Goal: Task Accomplishment & Management: Complete application form

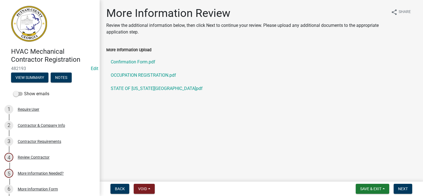
click at [144, 62] on link "Confirmation Form.pdf" at bounding box center [261, 61] width 310 height 13
click at [29, 79] on button "View Summary" at bounding box center [29, 78] width 37 height 10
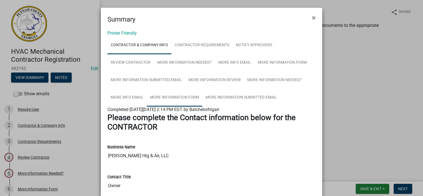
click at [176, 99] on link "More Information Form" at bounding box center [175, 98] width 56 height 18
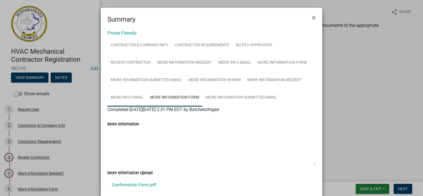
click at [112, 99] on link "More Info Email" at bounding box center [126, 98] width 39 height 18
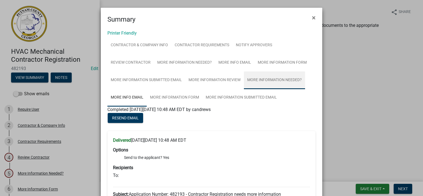
click at [298, 80] on link "More Information Needed?" at bounding box center [274, 80] width 61 height 18
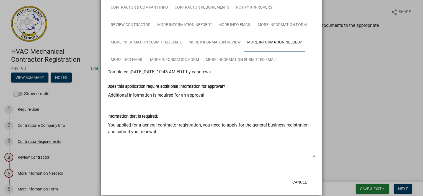
scroll to position [45, 0]
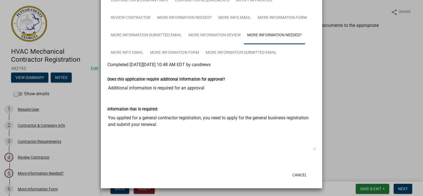
drag, startPoint x: 157, startPoint y: 127, endPoint x: 83, endPoint y: 114, distance: 75.4
click at [83, 114] on ngb-modal-window "Summary × Printer Friendly Contractor & Company Info Contractor Requirements No…" at bounding box center [211, 98] width 423 height 196
drag, startPoint x: 83, startPoint y: 114, endPoint x: 127, endPoint y: 124, distance: 44.9
drag, startPoint x: 390, startPoint y: 160, endPoint x: 392, endPoint y: 168, distance: 8.5
click at [390, 159] on ngb-modal-window "Summary × Printer Friendly Contractor & Company Info Contractor Requirements No…" at bounding box center [211, 98] width 423 height 196
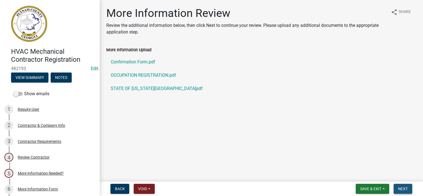
click at [403, 189] on span "Next" at bounding box center [403, 189] width 10 height 4
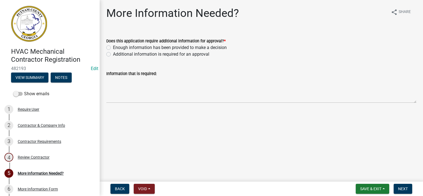
click at [131, 52] on label "Additional information is required for an approval" at bounding box center [161, 54] width 96 height 7
click at [117, 52] on input "Additional information is required for an approval" at bounding box center [115, 53] width 4 height 4
radio input "true"
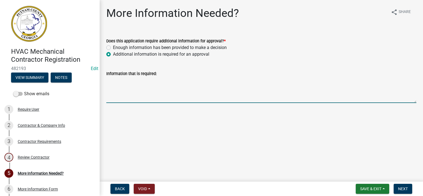
click at [137, 91] on textarea "Information that is required:" at bounding box center [261, 90] width 310 height 26
paste textarea "You applied for a general contractor registration, you need to apply for the ge…"
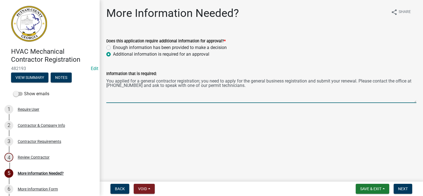
type textarea "You applied for a general contractor registration; you need to apply for the ge…"
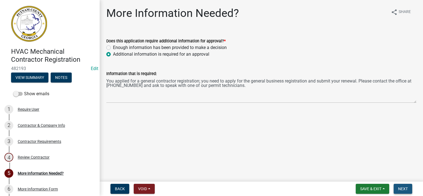
click at [401, 189] on span "Next" at bounding box center [403, 189] width 10 height 4
